Goal: Transaction & Acquisition: Purchase product/service

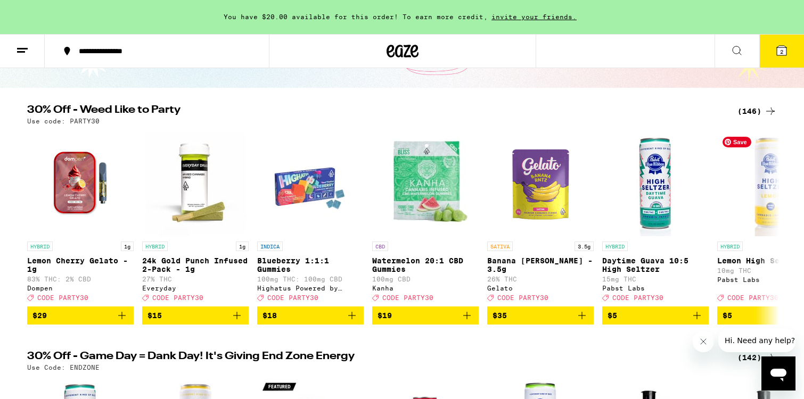
scroll to position [93, 0]
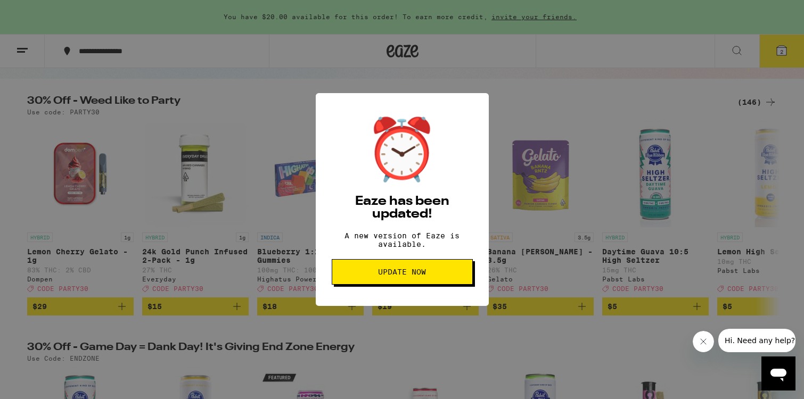
click at [377, 276] on span "Update Now" at bounding box center [402, 271] width 123 height 7
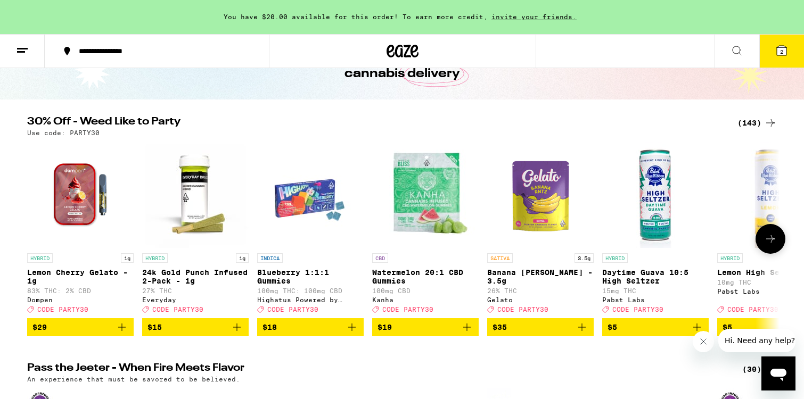
click at [766, 245] on icon at bounding box center [770, 239] width 13 height 13
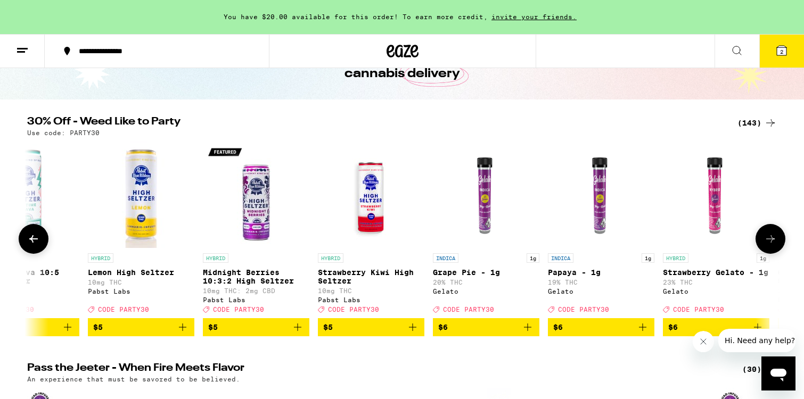
scroll to position [0, 633]
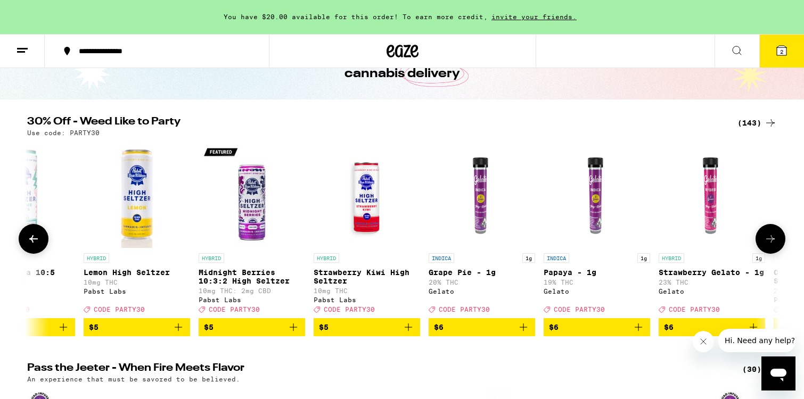
click at [766, 245] on icon at bounding box center [770, 239] width 13 height 13
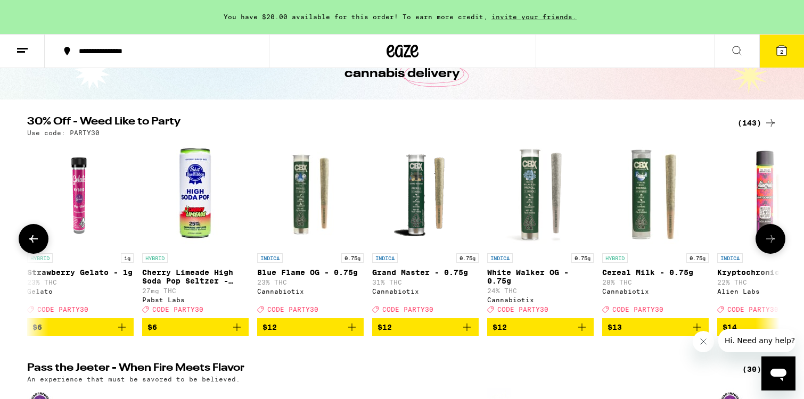
scroll to position [0, 1267]
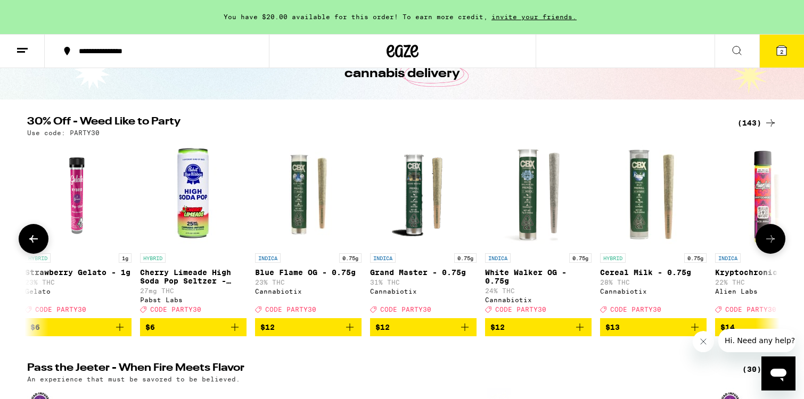
click at [766, 245] on icon at bounding box center [770, 239] width 13 height 13
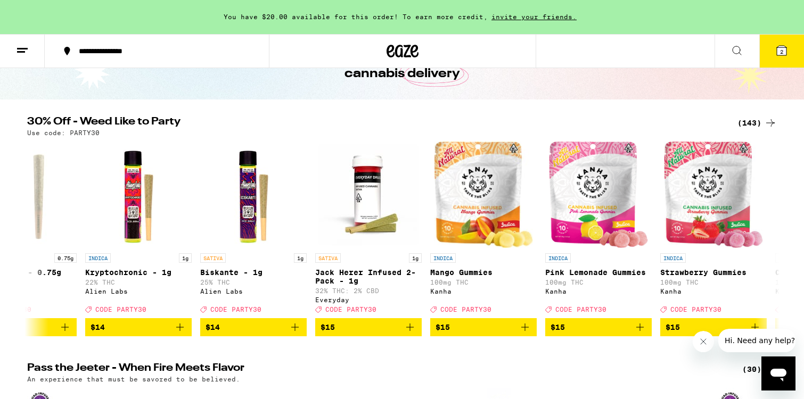
scroll to position [0, 1900]
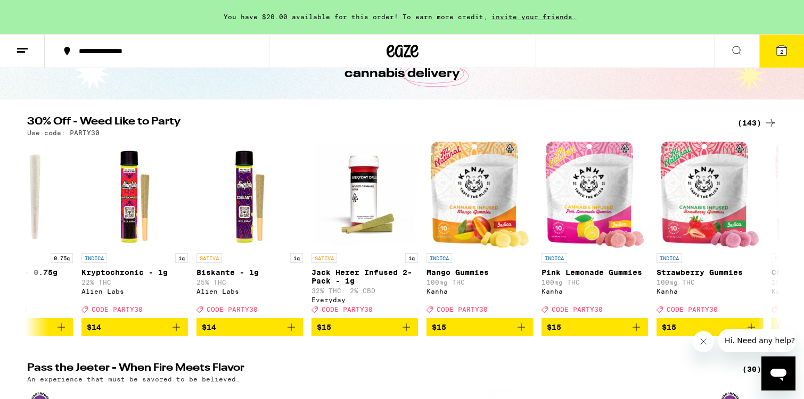
click at [773, 127] on icon at bounding box center [770, 123] width 13 height 13
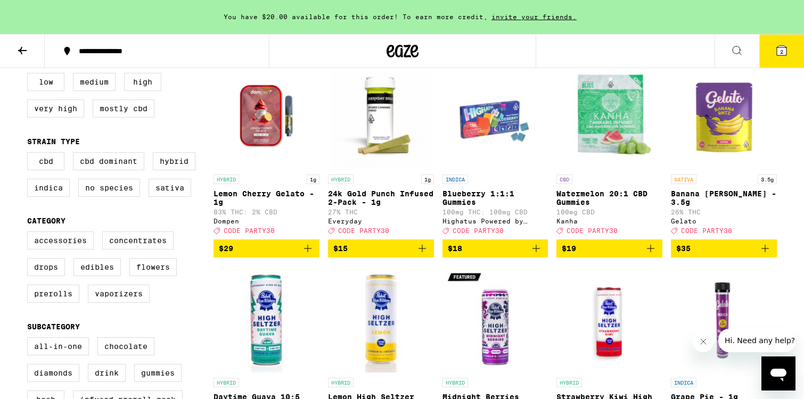
scroll to position [133, 0]
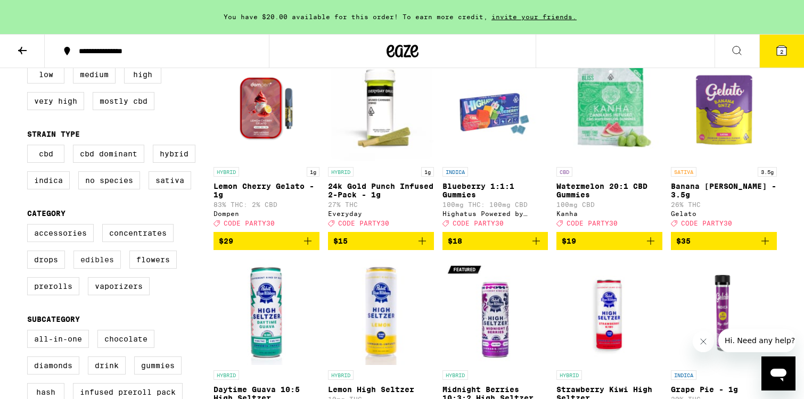
click at [94, 269] on label "Edibles" at bounding box center [96, 260] width 47 height 18
click at [30, 226] on input "Edibles" at bounding box center [29, 226] width 1 height 1
checkbox input "true"
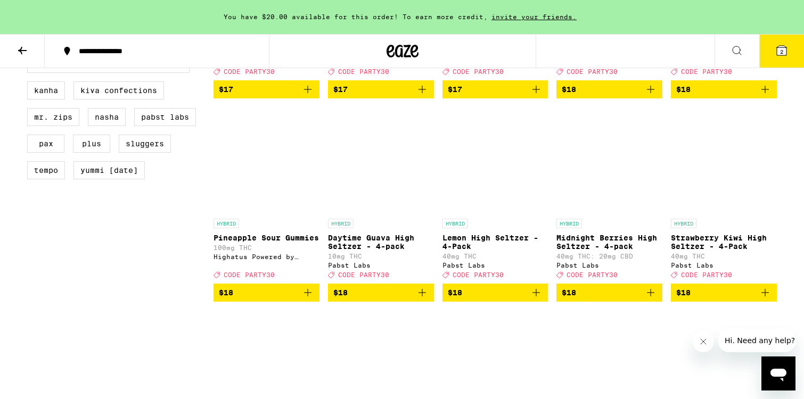
scroll to position [887, 0]
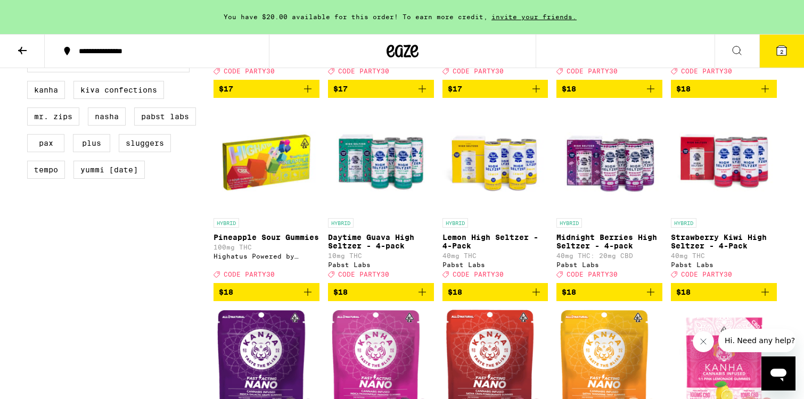
click at [422, 299] on icon "Add to bag" at bounding box center [422, 292] width 13 height 13
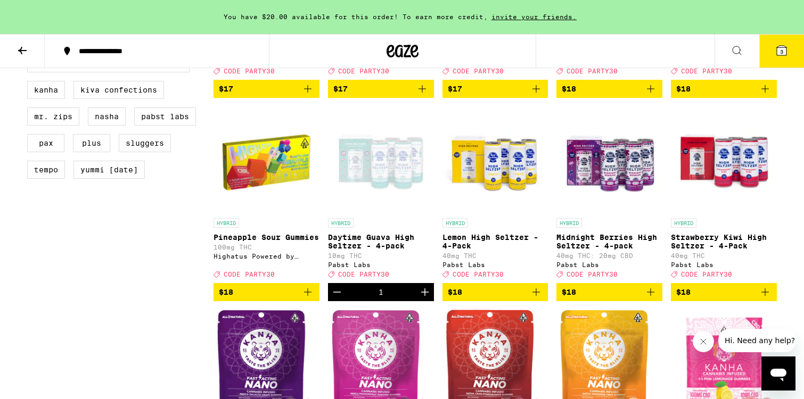
click at [421, 299] on icon "Increment" at bounding box center [424, 292] width 13 height 13
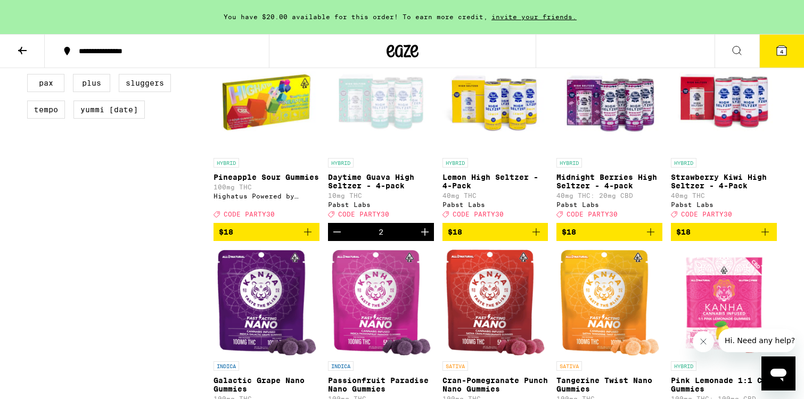
scroll to position [956, 0]
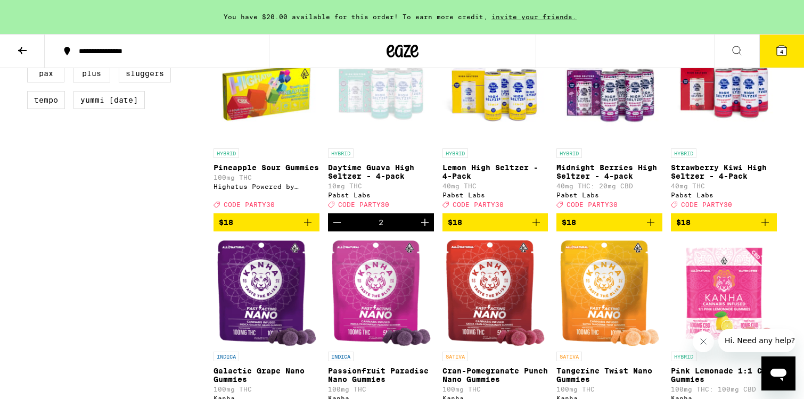
click at [767, 226] on icon "Add to bag" at bounding box center [764, 222] width 7 height 7
